Goal: Navigation & Orientation: Find specific page/section

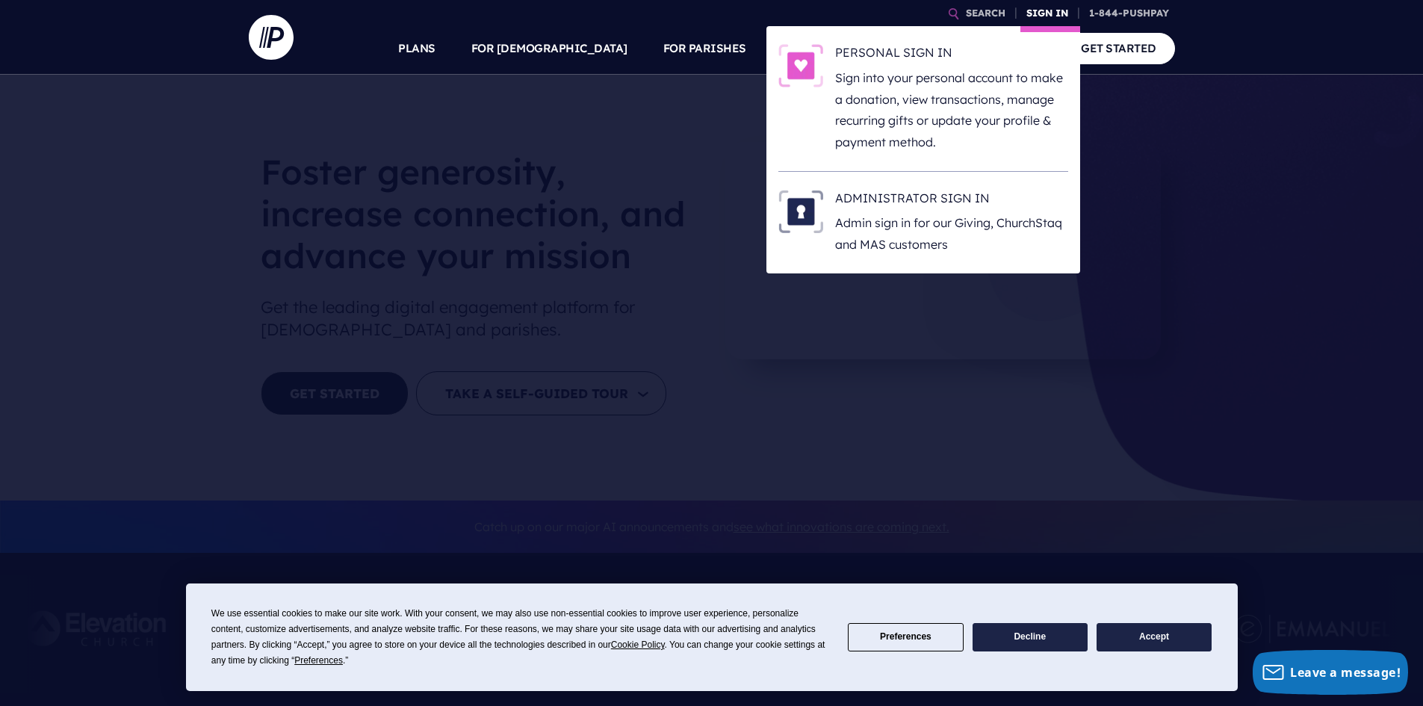
click at [1038, 13] on link "SIGN IN" at bounding box center [1047, 13] width 54 height 26
click at [1052, 11] on link "SIGN IN" at bounding box center [1047, 13] width 54 height 26
click at [976, 77] on p "Sign into your personal account to make a donation, view transactions, manage r…" at bounding box center [951, 110] width 233 height 86
click at [908, 196] on h6 "ADMINISTRATOR SIGN IN" at bounding box center [951, 201] width 233 height 22
